Goal: Task Accomplishment & Management: Use online tool/utility

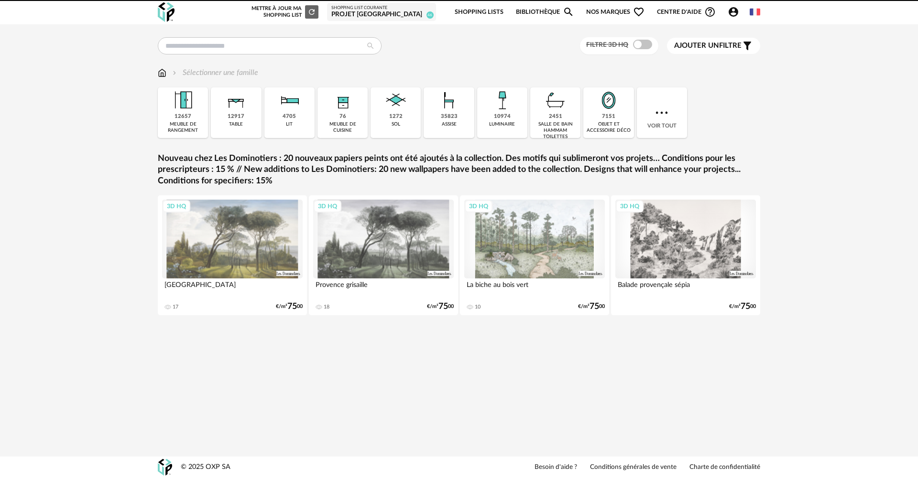
click at [373, 16] on div "Projet [GEOGRAPHIC_DATA]" at bounding box center [381, 15] width 100 height 9
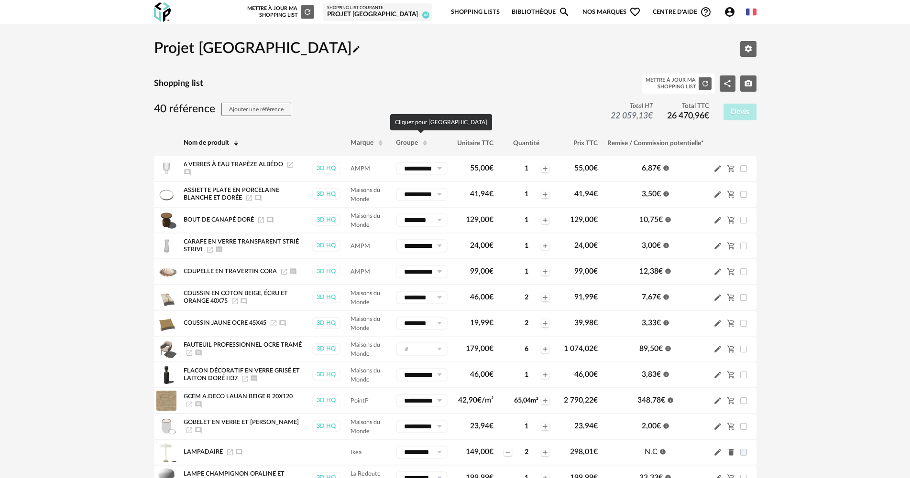
click at [409, 142] on span "Groupe" at bounding box center [407, 143] width 22 height 7
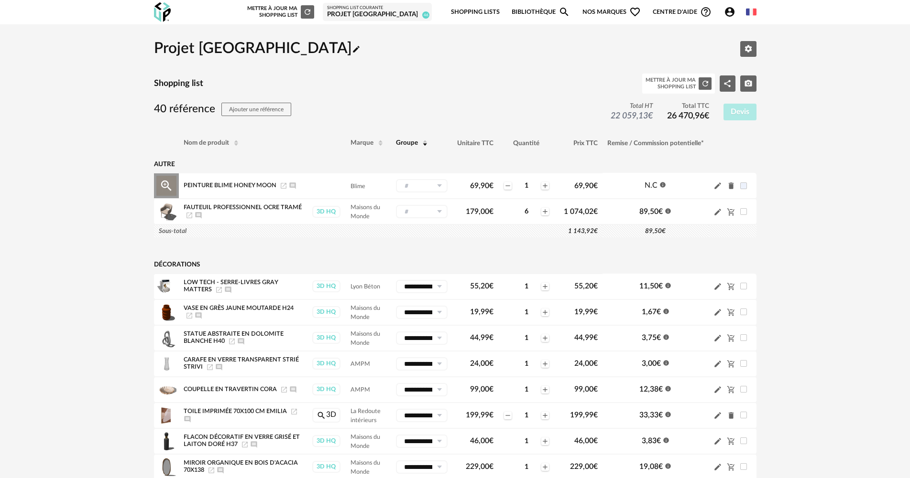
click at [413, 181] on input "text" at bounding box center [422, 185] width 52 height 13
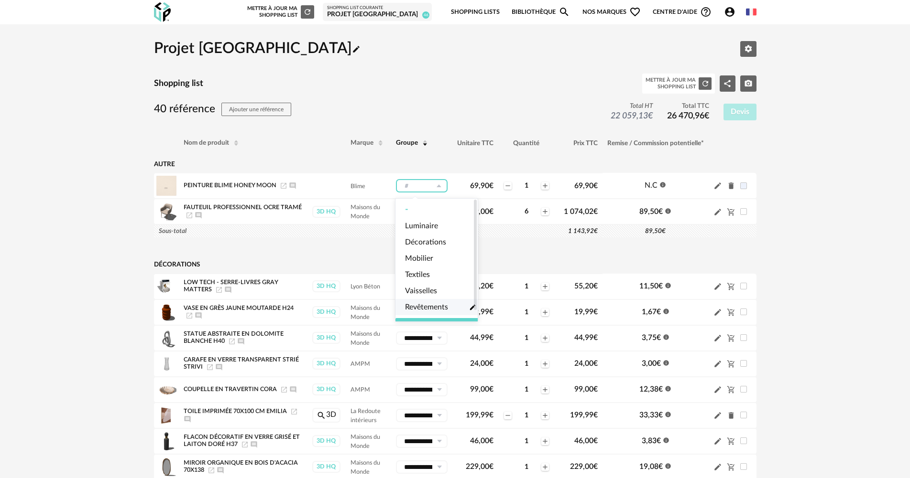
click at [427, 313] on li "Revêtements Pencil icon" at bounding box center [440, 307] width 90 height 16
type input "**********"
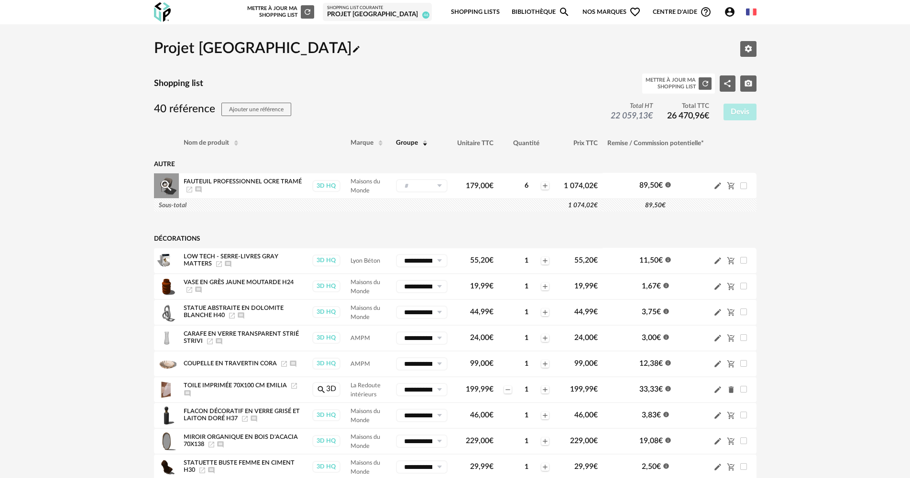
click at [423, 191] on input "text" at bounding box center [422, 185] width 52 height 13
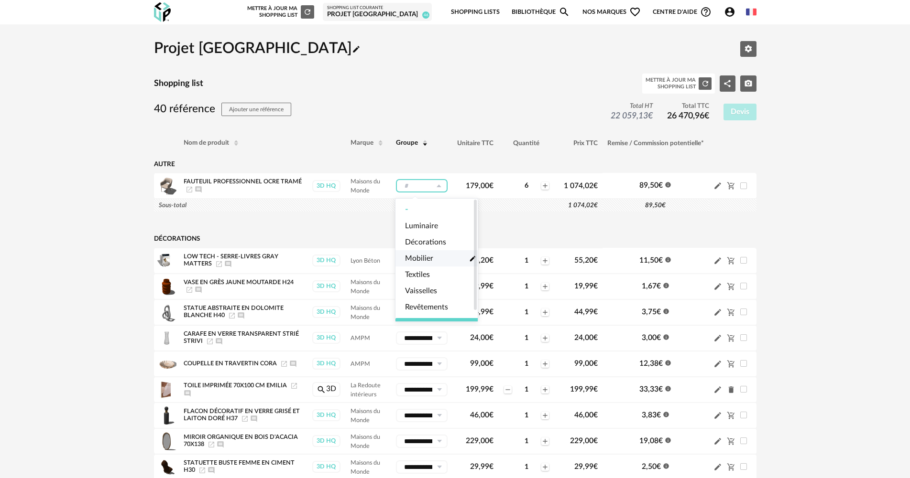
click at [425, 256] on span "Mobilier" at bounding box center [419, 258] width 28 height 11
type input "********"
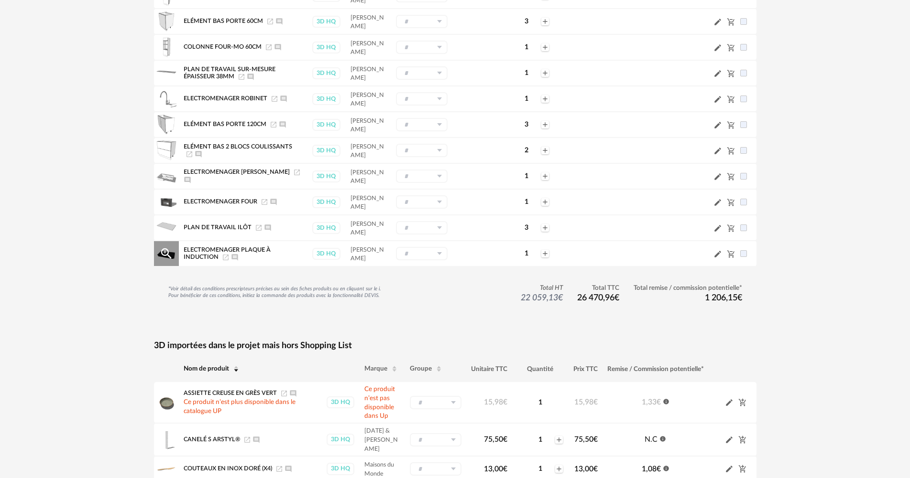
scroll to position [1164, 0]
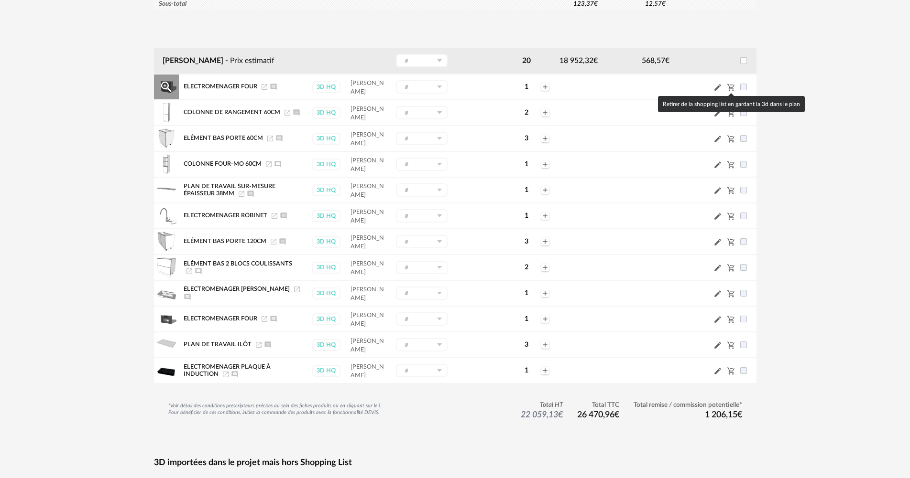
click at [729, 85] on icon "Cart Minus icon" at bounding box center [730, 87] width 7 height 7
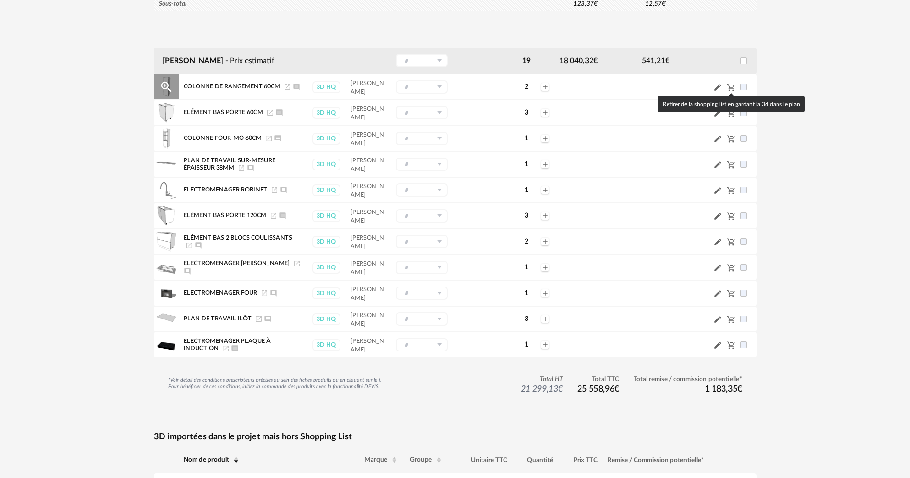
click at [731, 87] on icon "Cart Minus icon" at bounding box center [731, 87] width 9 height 9
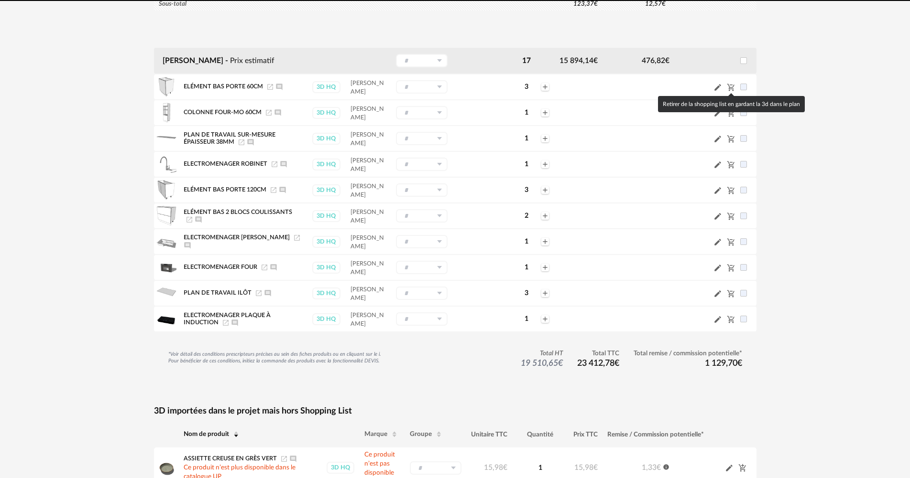
click at [731, 87] on icon "Cart Minus icon" at bounding box center [731, 87] width 9 height 9
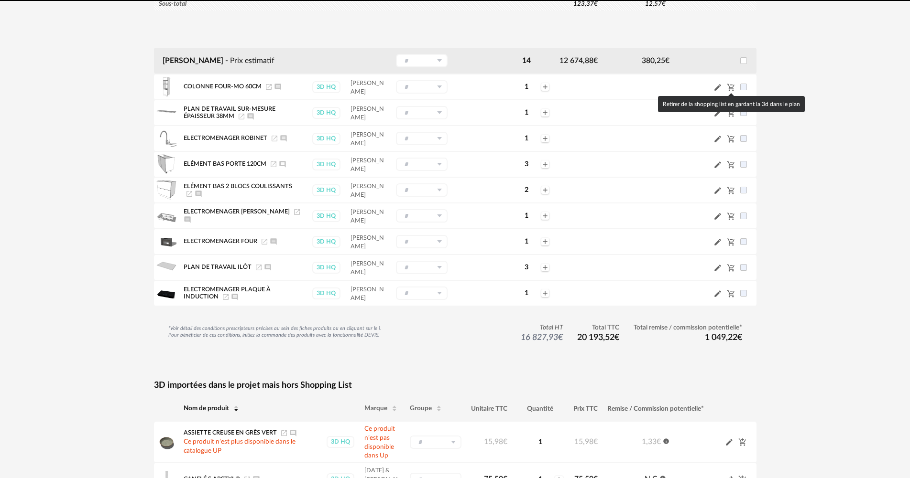
click at [731, 87] on icon "Cart Minus icon" at bounding box center [731, 87] width 9 height 9
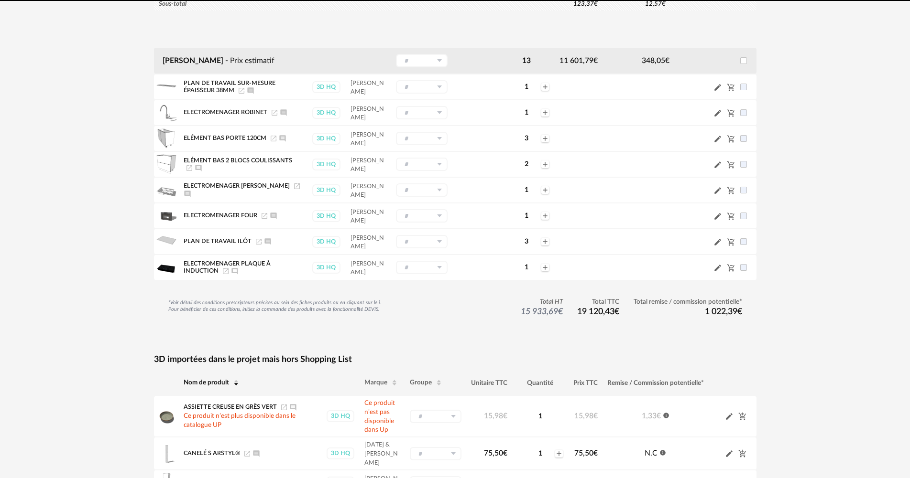
click at [731, 87] on icon "Cart Minus icon" at bounding box center [731, 87] width 9 height 9
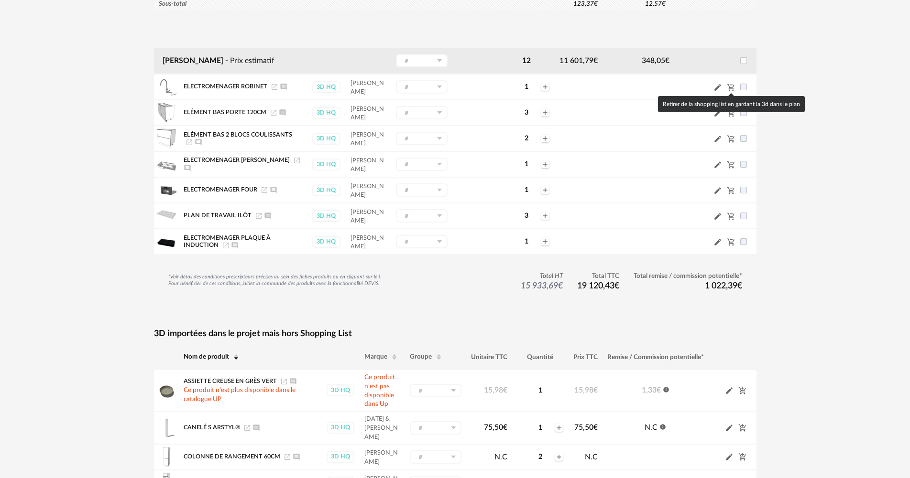
click at [731, 87] on icon "Cart Minus icon" at bounding box center [731, 87] width 9 height 9
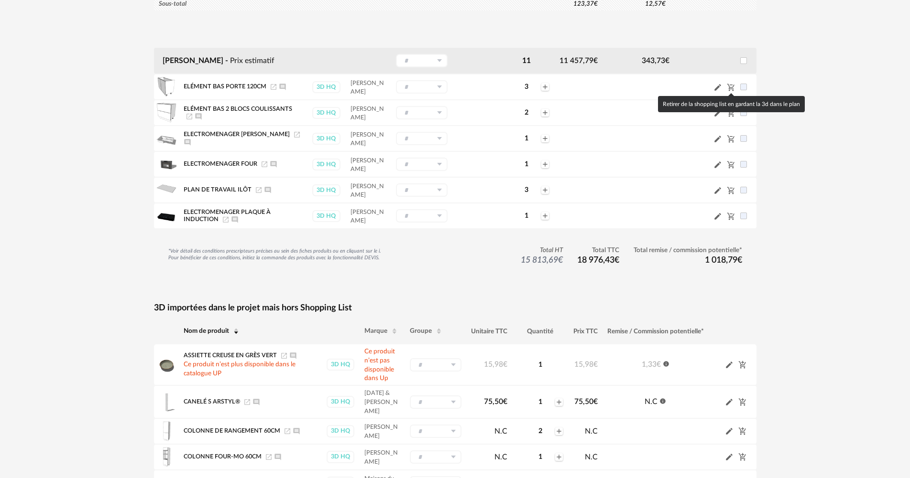
click at [731, 87] on icon "Cart Minus icon" at bounding box center [731, 87] width 9 height 9
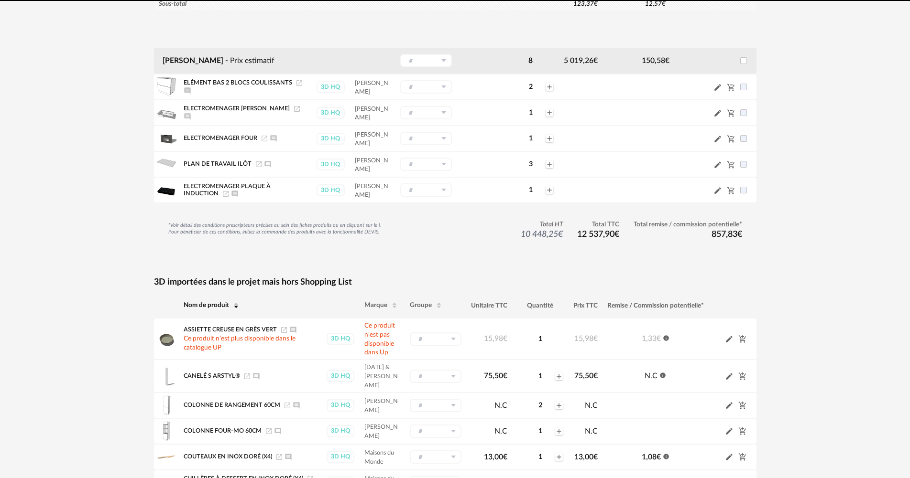
click at [731, 87] on icon "Cart Minus icon" at bounding box center [731, 87] width 9 height 9
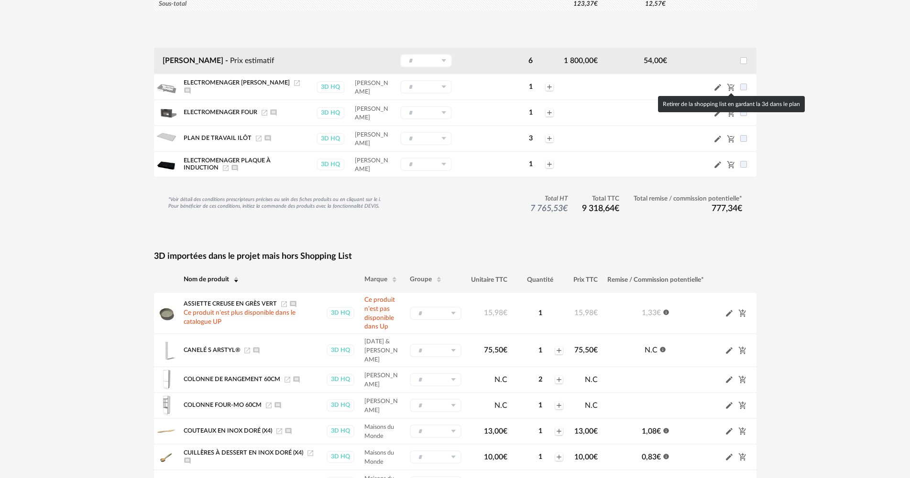
click at [731, 87] on icon "Cart Minus icon" at bounding box center [731, 87] width 9 height 9
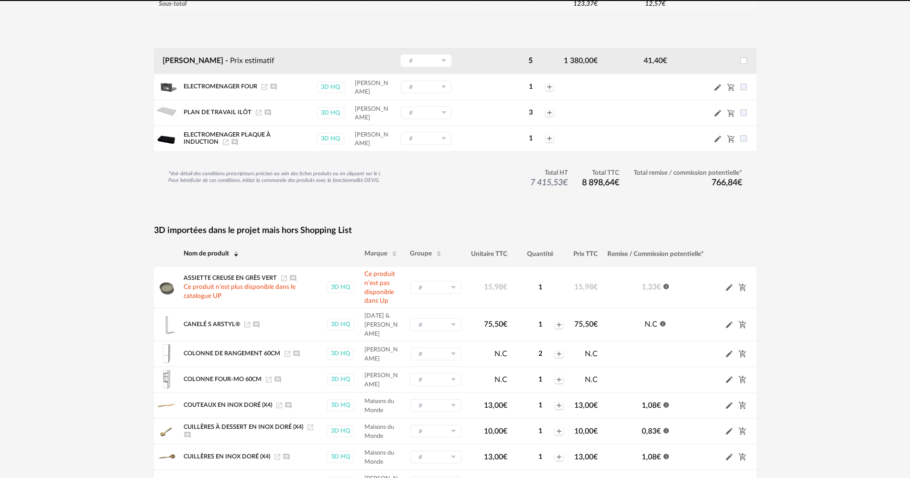
click at [731, 87] on icon "Cart Minus icon" at bounding box center [731, 87] width 9 height 9
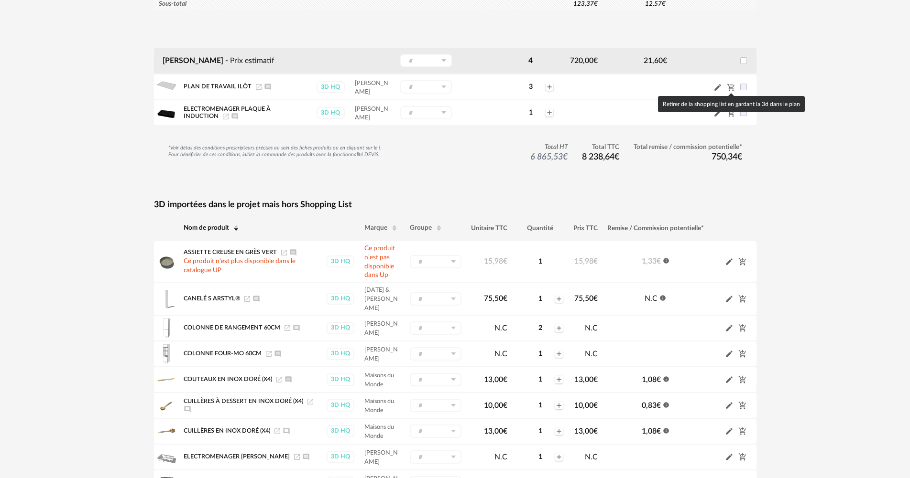
click at [731, 87] on icon "Cart Minus icon" at bounding box center [731, 87] width 9 height 9
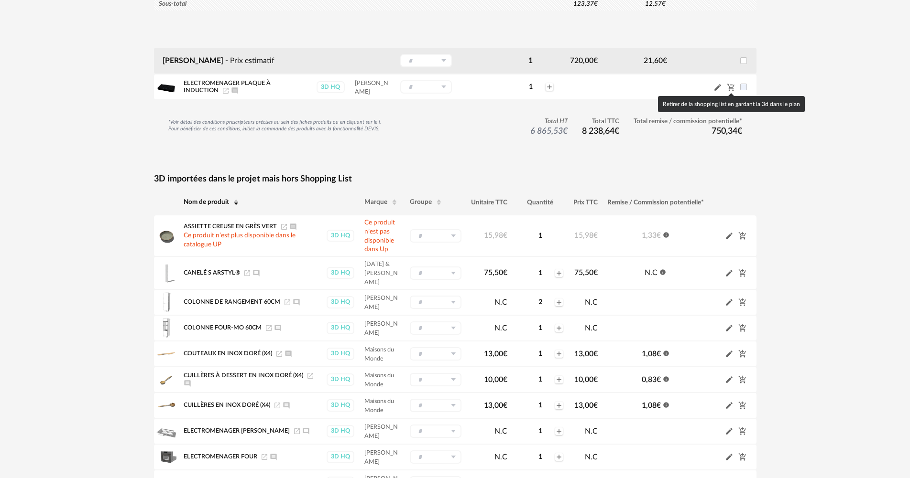
click at [731, 87] on icon "Cart Minus icon" at bounding box center [731, 87] width 9 height 9
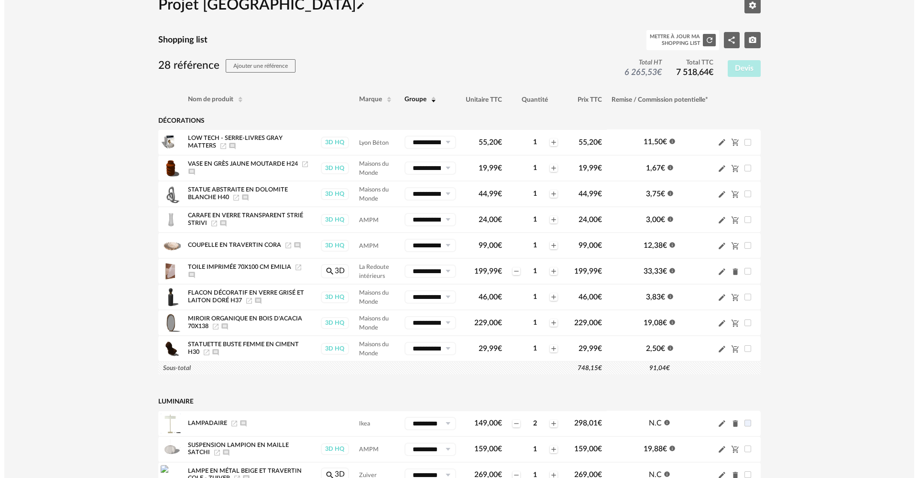
scroll to position [0, 0]
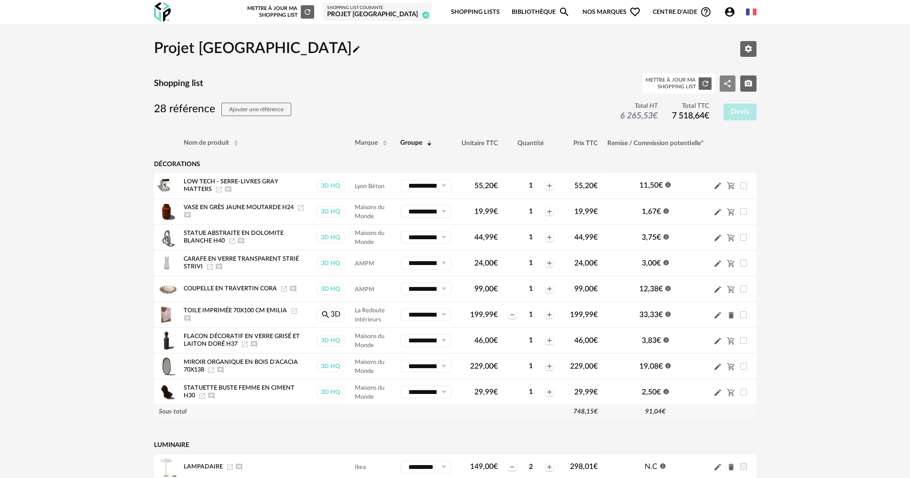
click at [728, 86] on icon "Share Variant icon" at bounding box center [727, 83] width 7 height 7
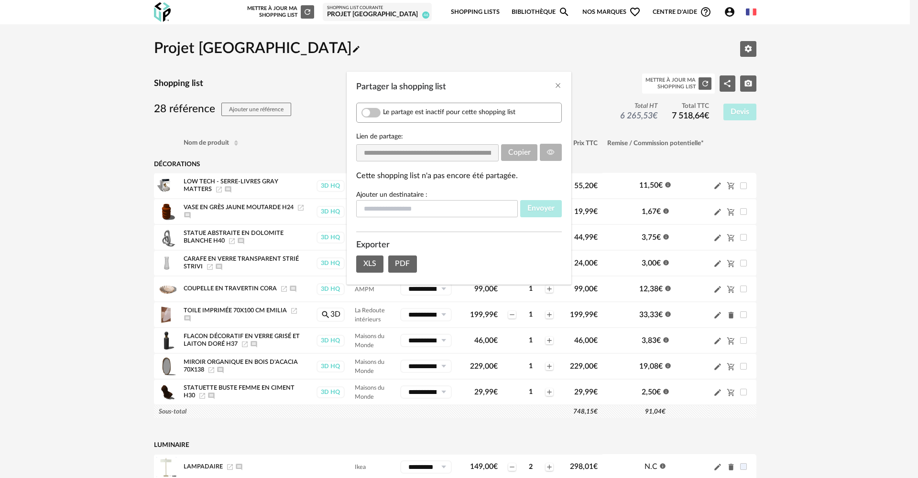
click at [367, 109] on span "Partager la shopping list" at bounding box center [370, 113] width 19 height 10
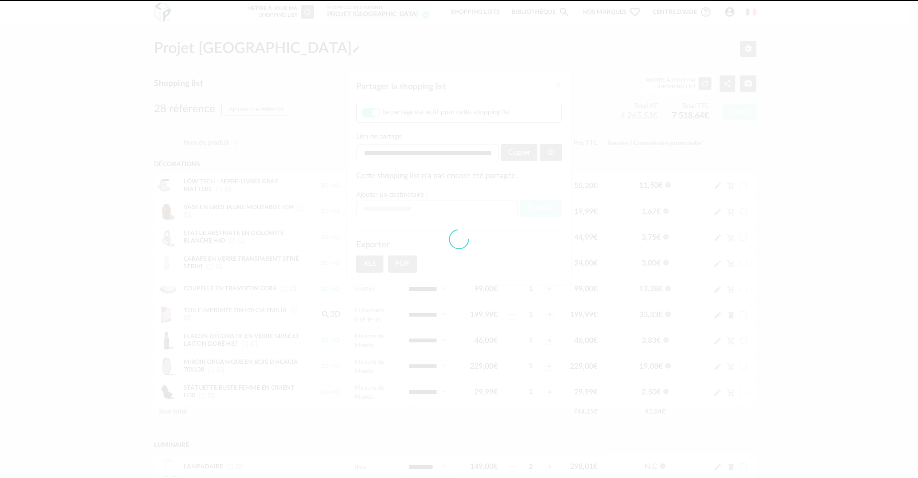
click at [522, 153] on div at bounding box center [459, 239] width 918 height 478
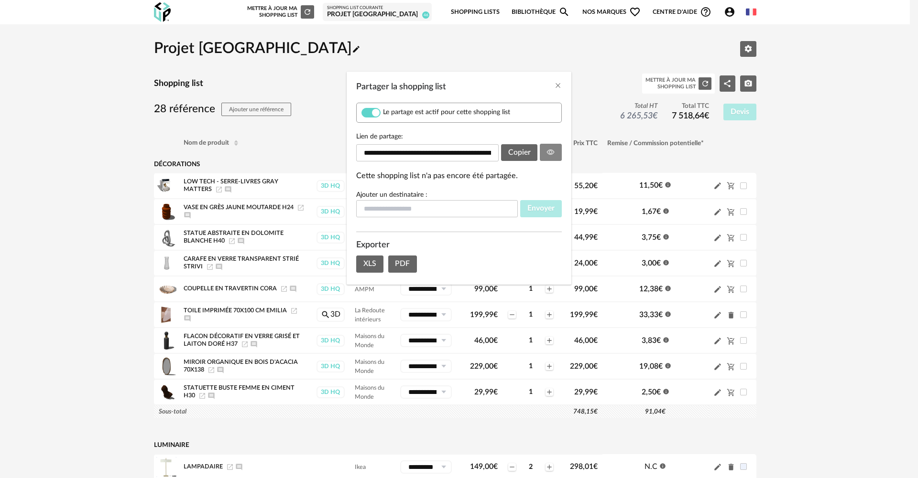
click at [547, 153] on icon "Partager la shopping list" at bounding box center [551, 153] width 8 height 8
